Goal: Register for event/course

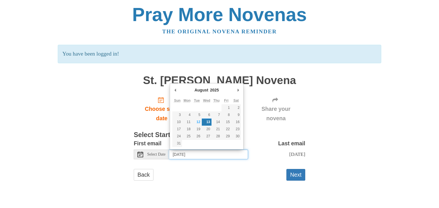
click at [222, 156] on input "Wednesday, August 13th" at bounding box center [208, 155] width 79 height 10
type input "Tuesday, August 12th"
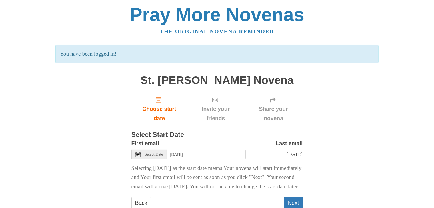
scroll to position [26, 0]
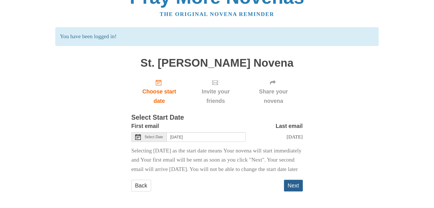
click at [293, 185] on button "Next" at bounding box center [293, 186] width 19 height 12
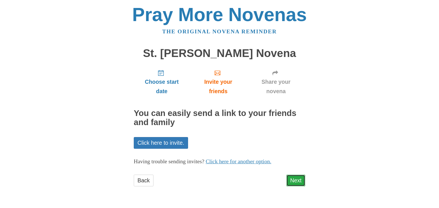
click at [295, 183] on link "Next" at bounding box center [295, 181] width 19 height 12
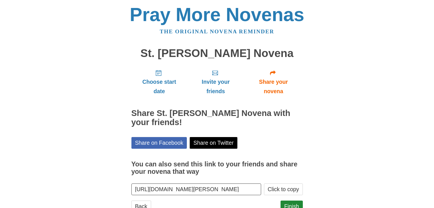
scroll to position [21, 0]
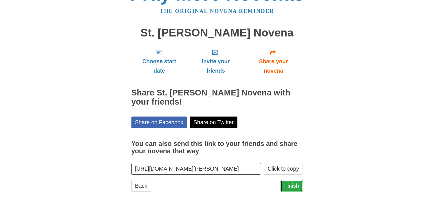
click at [294, 187] on link "Finish" at bounding box center [291, 187] width 22 height 12
